Goal: Find specific page/section: Find specific page/section

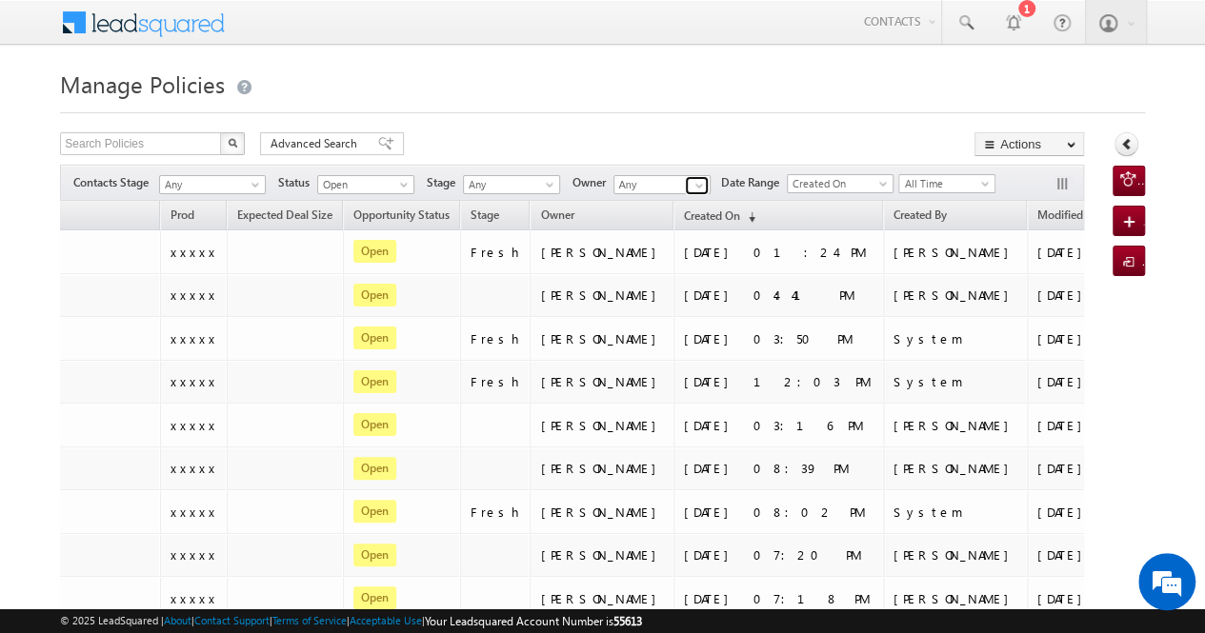
click at [693, 184] on span at bounding box center [698, 185] width 15 height 15
type input "s"
click at [746, 134] on div "Search Policies X 24 results found Advanced Search Advanced search results Acti…" at bounding box center [572, 146] width 1024 height 28
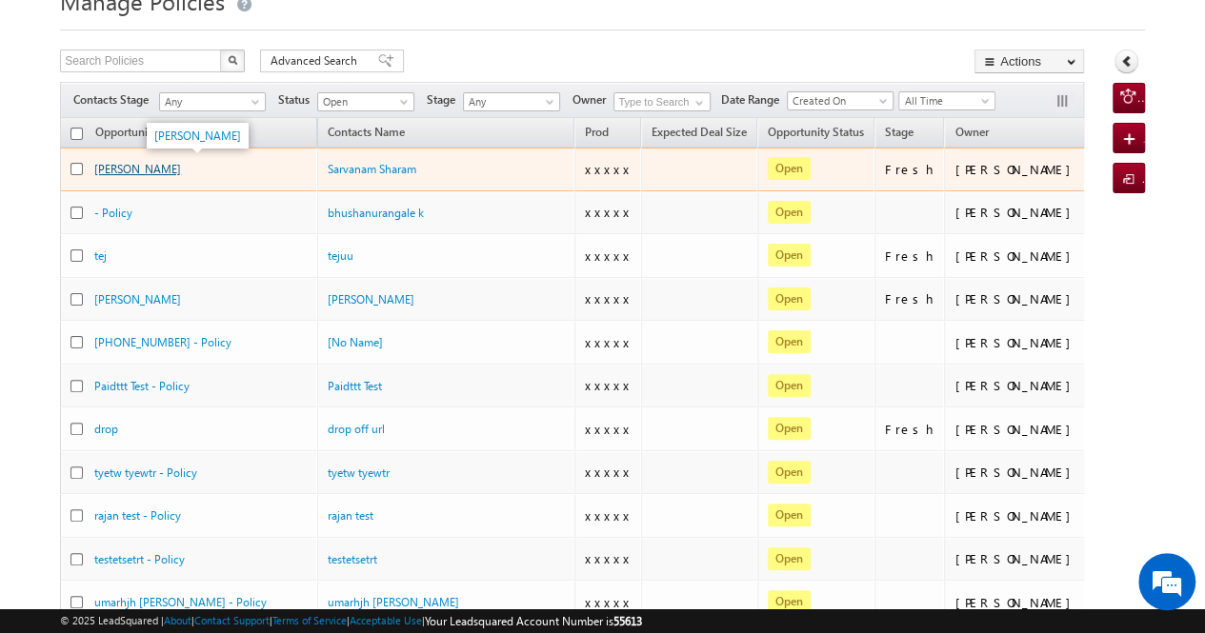
click at [130, 169] on link "Bapuso Pawar" at bounding box center [137, 169] width 87 height 14
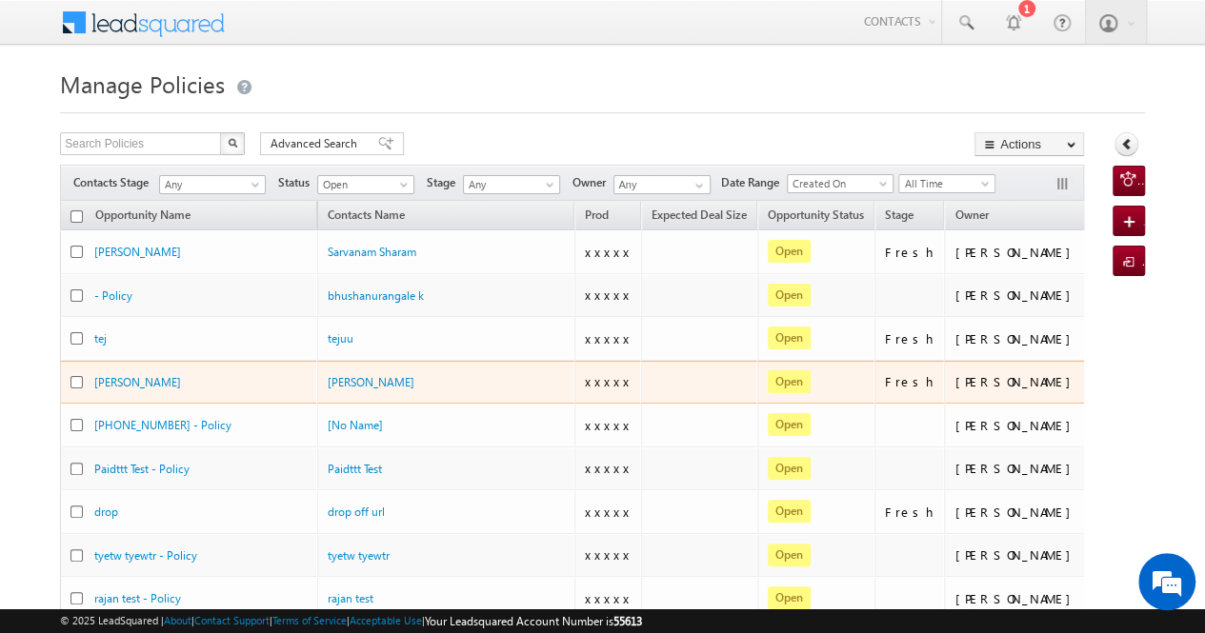
scroll to position [787, 0]
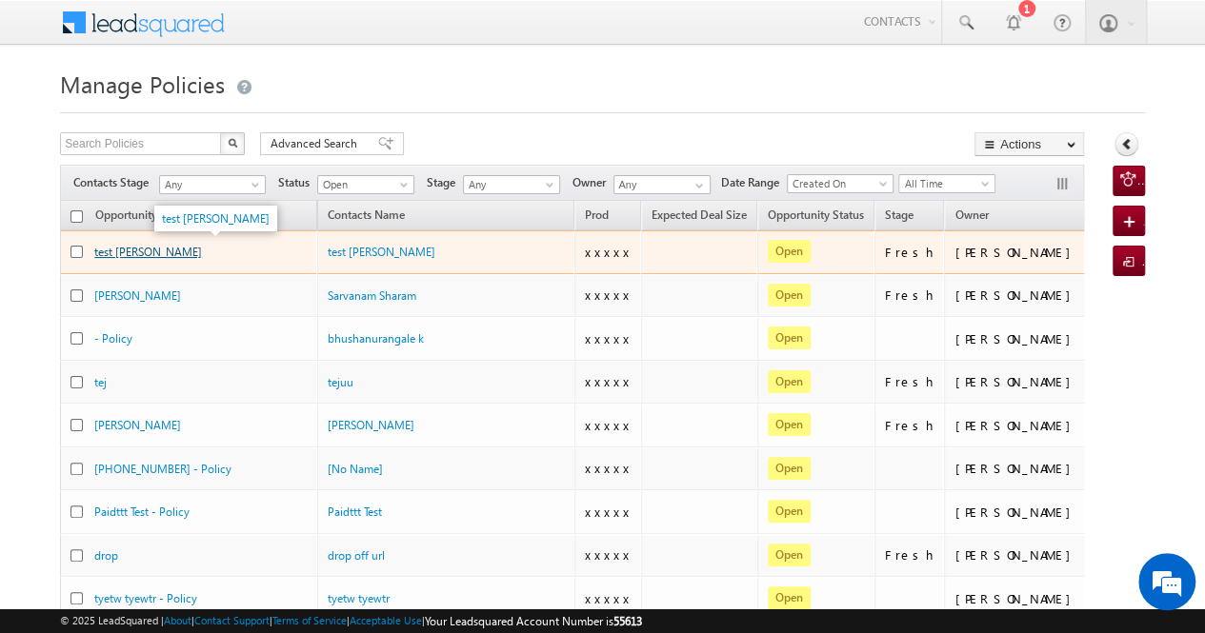
click at [133, 249] on link "test Nerkar" at bounding box center [148, 252] width 108 height 14
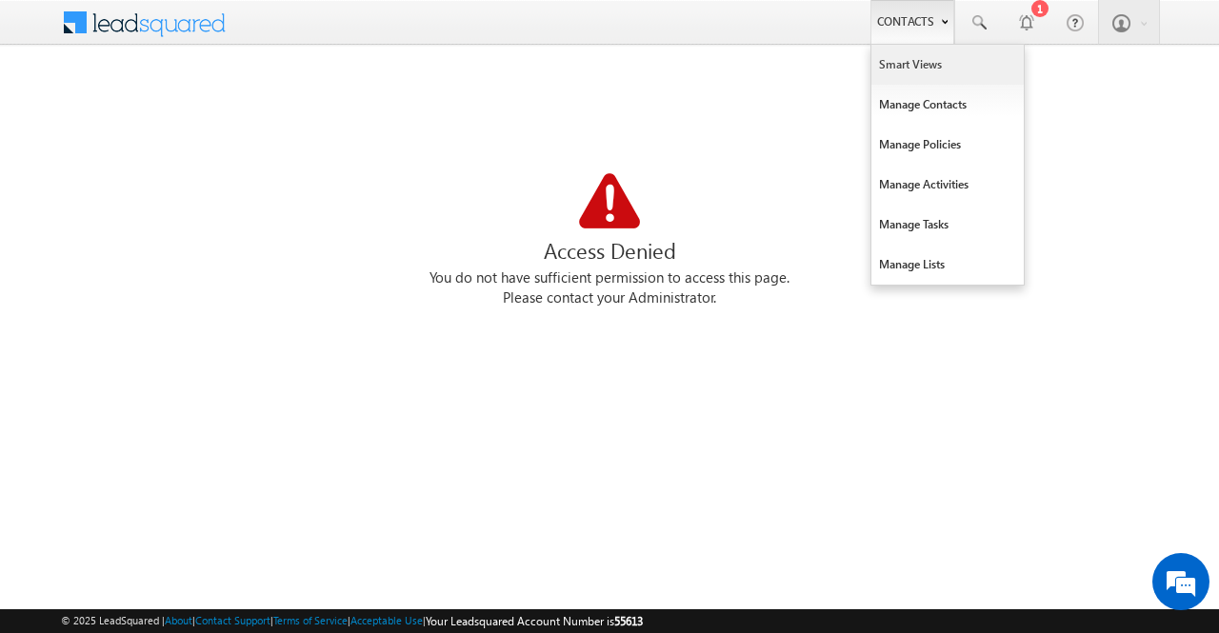
click at [917, 62] on link "Smart Views" at bounding box center [947, 65] width 152 height 40
